Goal: Navigation & Orientation: Find specific page/section

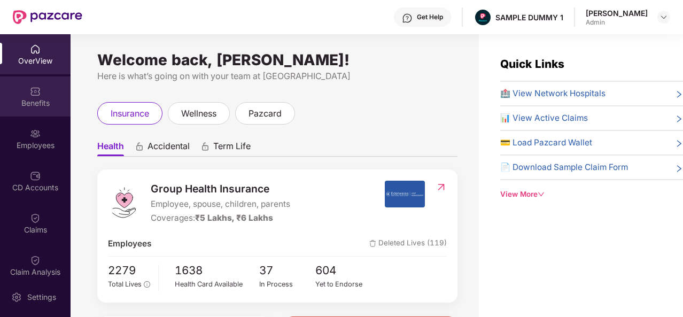
click at [62, 106] on div "Benefits" at bounding box center [35, 103] width 71 height 11
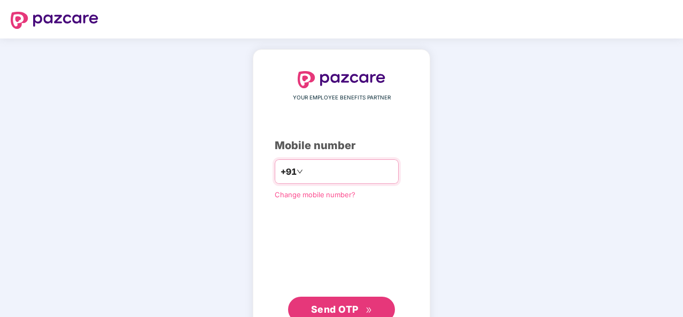
type input "**********"
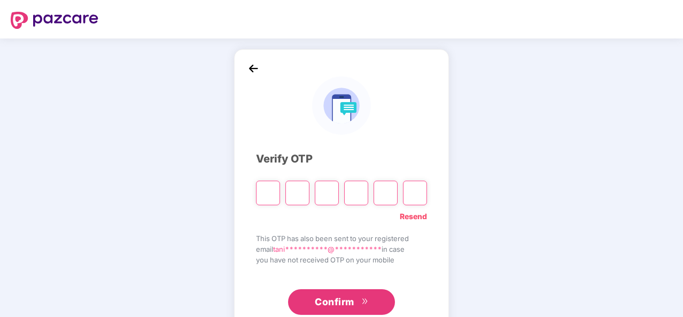
type input "*"
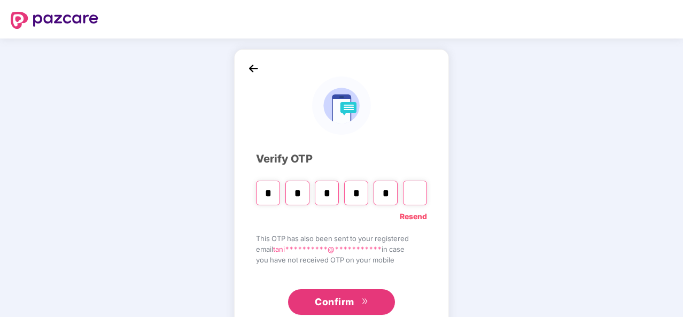
type input "*"
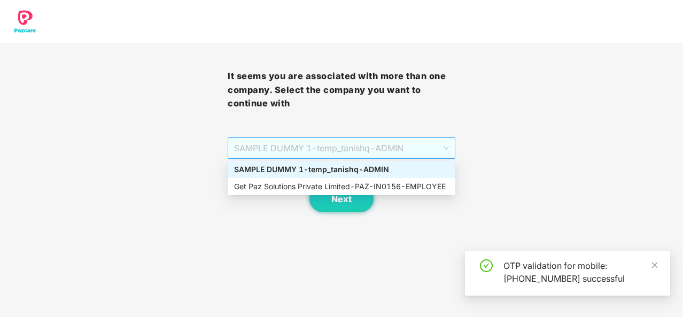
click at [441, 143] on span "SAMPLE DUMMY 1 - temp_tanishq - ADMIN" at bounding box center [341, 148] width 215 height 20
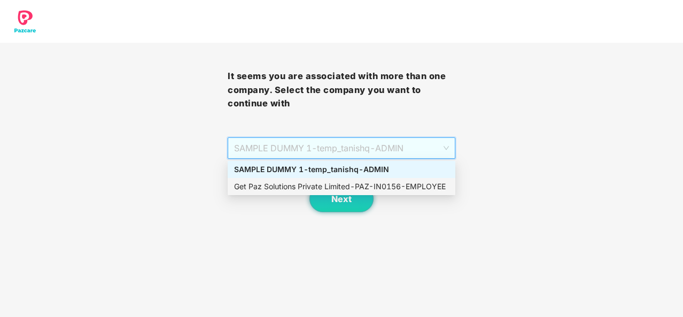
click at [386, 185] on div "Get Paz Solutions Private Limited - PAZ-IN0156 - EMPLOYEE" at bounding box center [341, 187] width 215 height 12
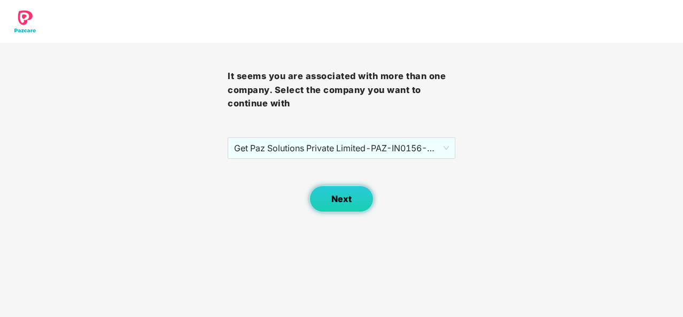
click at [356, 189] on button "Next" at bounding box center [341, 198] width 64 height 27
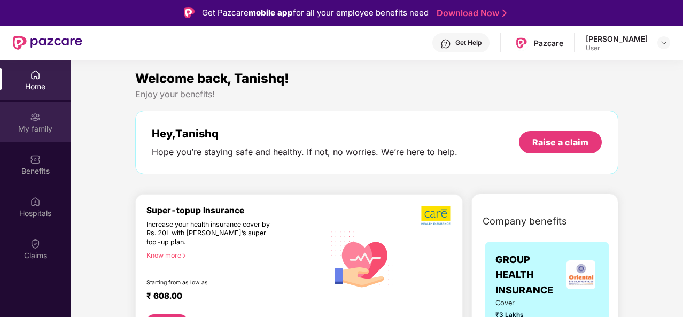
click at [48, 124] on div "My family" at bounding box center [35, 128] width 71 height 11
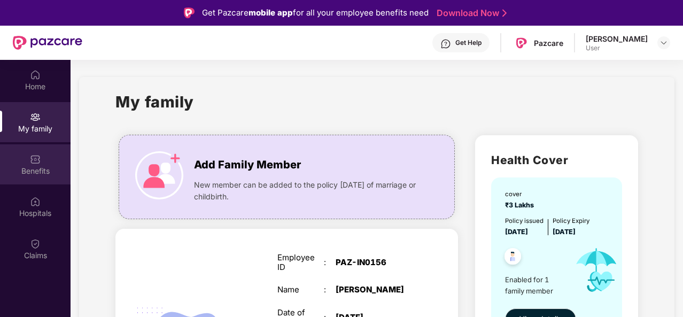
click at [42, 165] on div "Benefits" at bounding box center [35, 164] width 71 height 40
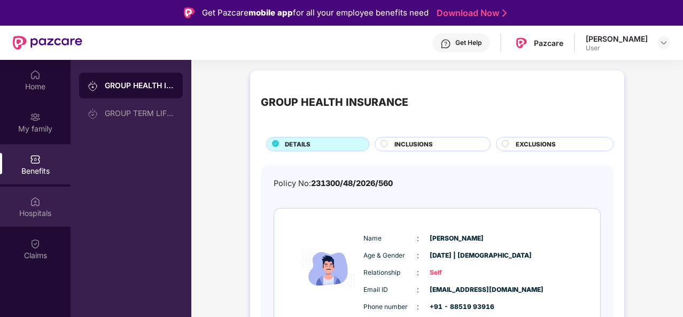
click at [45, 202] on div "Hospitals" at bounding box center [35, 206] width 71 height 40
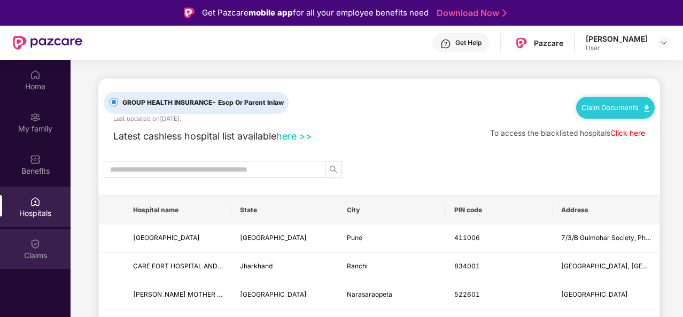
click at [41, 243] on div "Claims" at bounding box center [35, 249] width 71 height 40
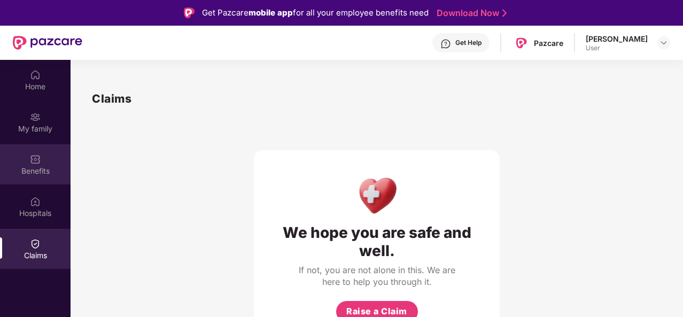
click at [34, 171] on div "Benefits" at bounding box center [35, 171] width 71 height 11
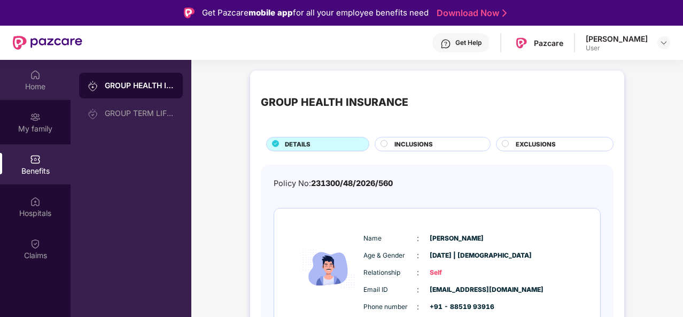
click at [25, 85] on div "Home" at bounding box center [35, 86] width 71 height 11
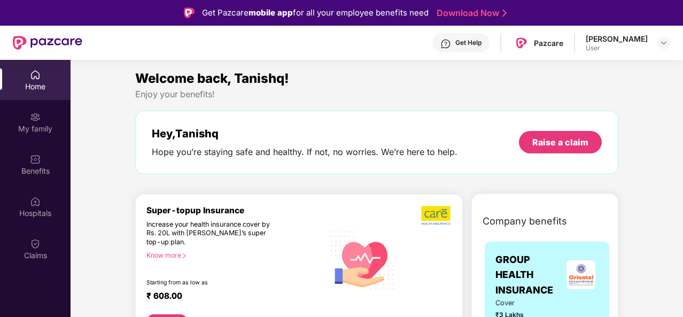
click at [457, 45] on div "Get Help" at bounding box center [460, 42] width 57 height 19
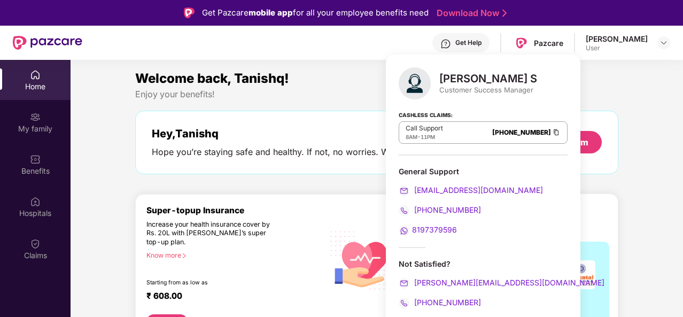
click at [361, 89] on div "Enjoy your benefits!" at bounding box center [376, 94] width 483 height 11
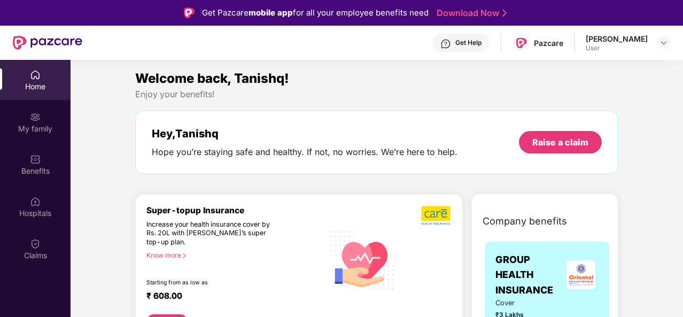
click at [672, 43] on header "Get Help Pazcare Tanishq Sharma User" at bounding box center [341, 43] width 683 height 34
click at [665, 42] on img at bounding box center [663, 42] width 9 height 9
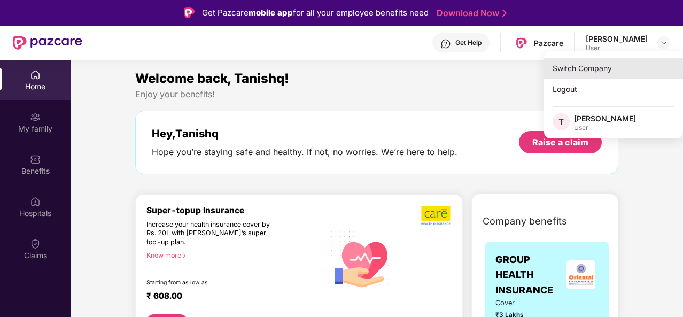
click at [622, 62] on div "Switch Company" at bounding box center [613, 68] width 139 height 21
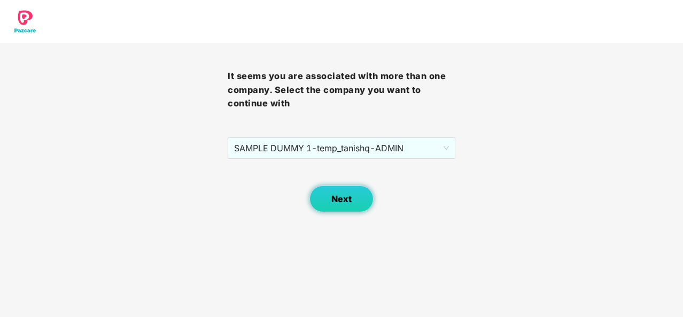
click at [338, 203] on span "Next" at bounding box center [341, 199] width 20 height 10
